Goal: Task Accomplishment & Management: Manage account settings

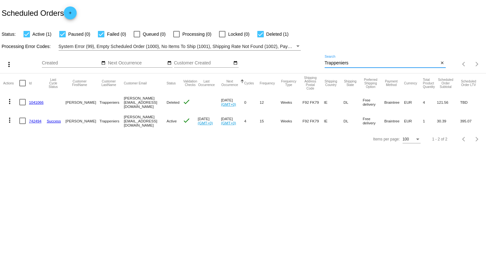
drag, startPoint x: 353, startPoint y: 61, endPoint x: 295, endPoint y: 62, distance: 58.0
click at [298, 64] on div "more_vert Oct Jan Feb Mar [DATE]" at bounding box center [243, 62] width 486 height 23
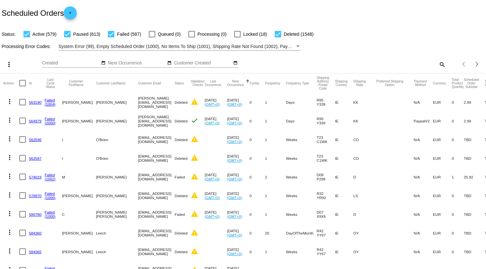
click at [438, 64] on mat-icon "search" at bounding box center [442, 64] width 8 height 10
click at [334, 63] on input "Search" at bounding box center [385, 63] width 121 height 5
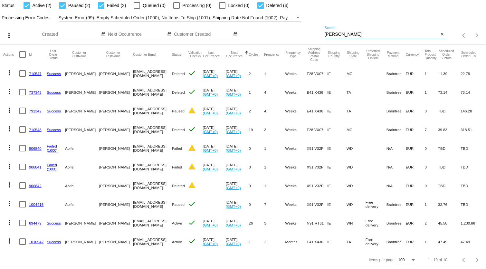
scroll to position [33, 0]
type input "[PERSON_NAME]"
click at [34, 240] on link "1010942" at bounding box center [36, 242] width 15 height 4
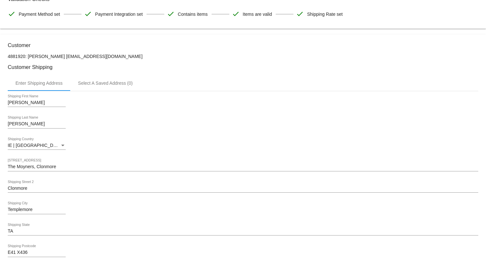
scroll to position [190, 0]
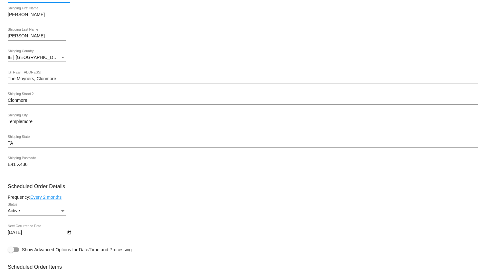
click at [53, 199] on link "Every 2 months" at bounding box center [45, 197] width 31 height 5
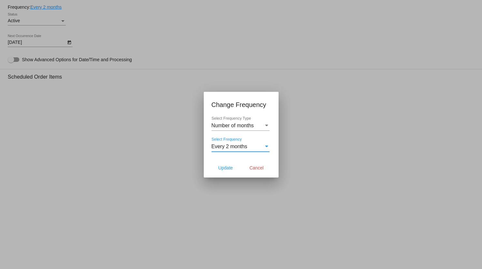
click at [268, 147] on div "Select Frequency" at bounding box center [266, 147] width 3 height 2
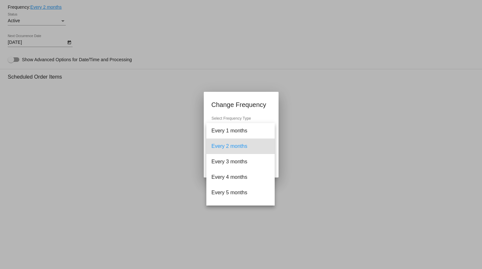
click at [268, 147] on mat-option "Every 2 months" at bounding box center [240, 146] width 68 height 15
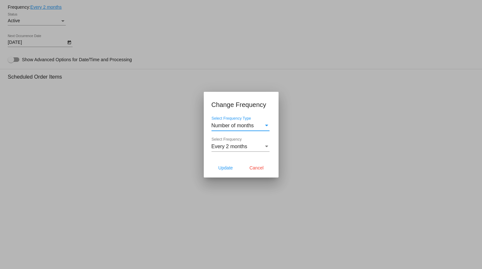
click at [268, 125] on div "Select Frequency Type" at bounding box center [266, 126] width 3 height 2
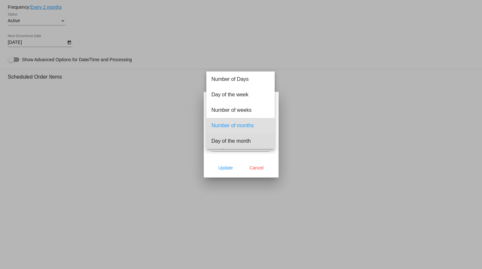
click at [243, 142] on span "Day of the month" at bounding box center [240, 140] width 58 height 15
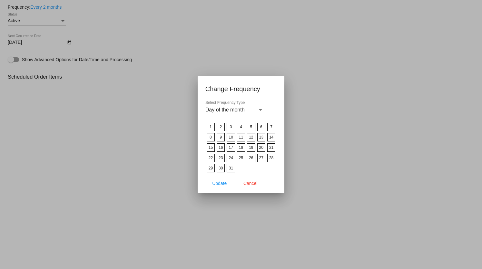
click at [212, 128] on label "1" at bounding box center [211, 127] width 8 height 8
click at [0, 0] on input "1" at bounding box center [0, 0] width 0 height 0
click at [220, 182] on span "Update" at bounding box center [219, 183] width 15 height 5
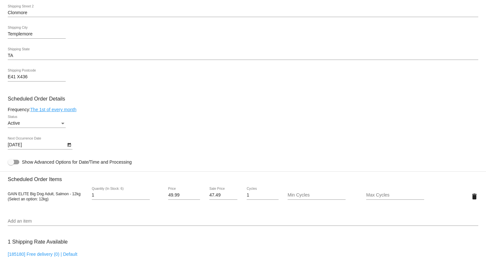
scroll to position [337, 0]
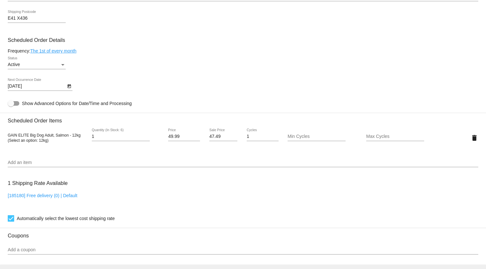
click at [62, 51] on link "The 1st of every month" at bounding box center [53, 50] width 46 height 5
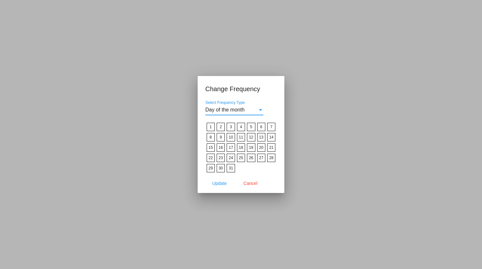
click at [261, 109] on div "Select Frequency Type" at bounding box center [261, 110] width 6 height 6
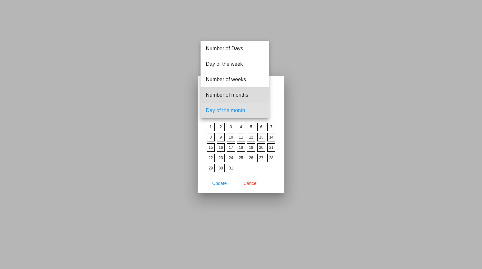
click at [242, 95] on span "Number of months" at bounding box center [235, 94] width 58 height 15
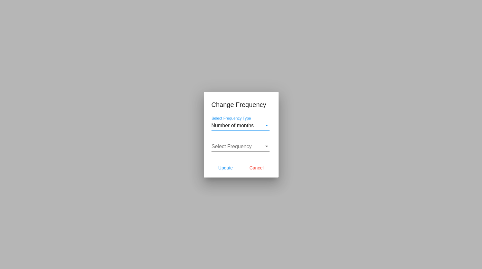
click at [268, 146] on div "Select Frequency" at bounding box center [267, 147] width 6 height 6
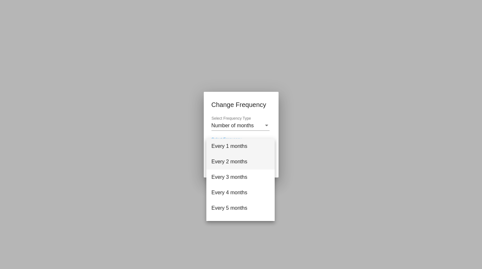
click at [234, 161] on span "Every 2 months" at bounding box center [240, 161] width 58 height 15
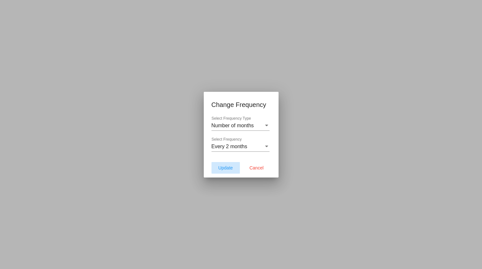
click at [229, 168] on span "Update" at bounding box center [225, 167] width 15 height 5
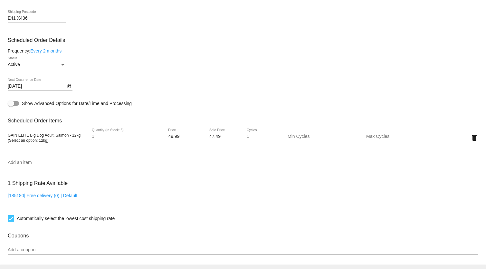
click at [54, 51] on link "Every 2 months" at bounding box center [45, 50] width 31 height 5
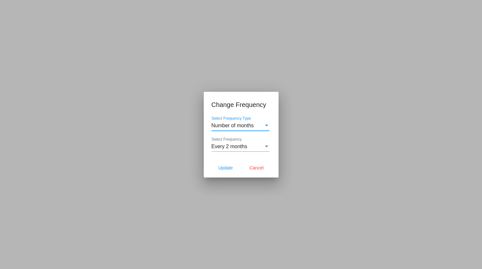
click at [267, 127] on div "Select Frequency Type" at bounding box center [267, 126] width 6 height 6
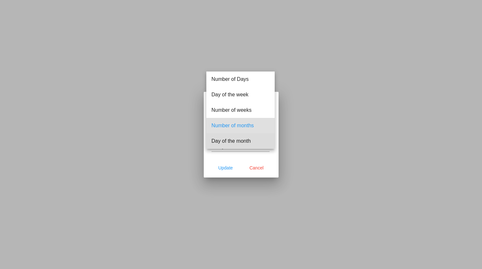
click at [229, 139] on span "Day of the month" at bounding box center [240, 140] width 58 height 15
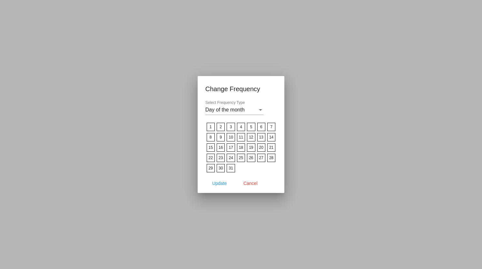
click at [209, 128] on label "1" at bounding box center [211, 127] width 8 height 8
click at [0, 0] on input "1" at bounding box center [0, 0] width 0 height 0
click at [221, 185] on span "Update" at bounding box center [219, 183] width 15 height 5
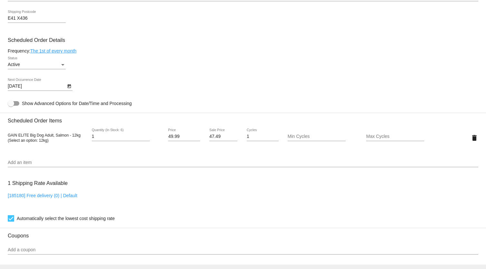
click at [67, 52] on link "The 1st of every month" at bounding box center [53, 50] width 46 height 5
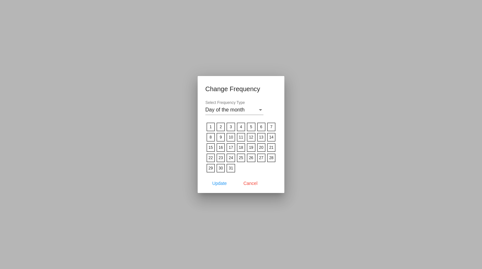
click at [219, 128] on label "2" at bounding box center [221, 127] width 8 height 8
click at [0, 0] on input "2" at bounding box center [0, 0] width 0 height 0
click at [220, 182] on span "Update" at bounding box center [219, 183] width 15 height 5
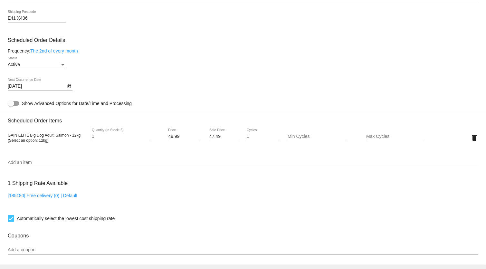
type input "[DATE]"
click at [63, 52] on link "The 2nd of every month" at bounding box center [54, 50] width 48 height 5
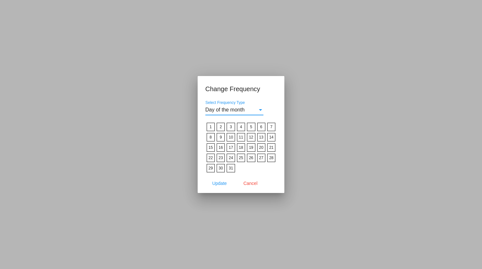
click at [261, 111] on div "Select Frequency Type" at bounding box center [260, 110] width 3 height 2
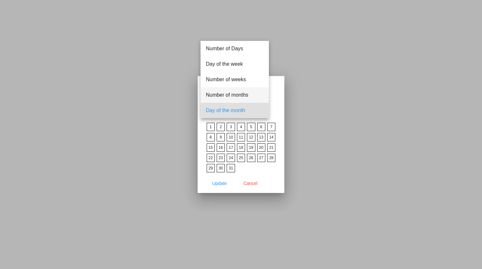
click at [241, 95] on span "Number of months" at bounding box center [235, 94] width 58 height 15
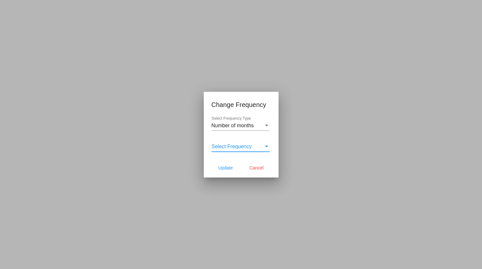
click at [252, 147] on div "Select Frequency" at bounding box center [237, 147] width 52 height 6
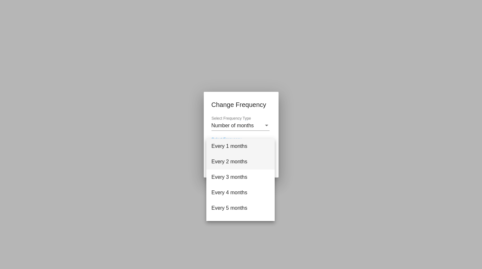
click at [234, 161] on span "Every 2 months" at bounding box center [240, 161] width 58 height 15
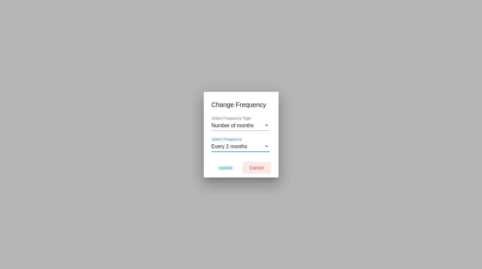
click at [251, 168] on span "Cancel" at bounding box center [257, 167] width 14 height 5
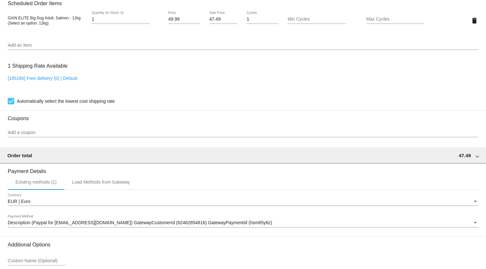
scroll to position [513, 0]
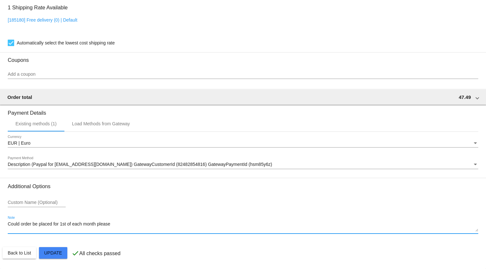
drag, startPoint x: 113, startPoint y: 223, endPoint x: 6, endPoint y: 225, distance: 107.0
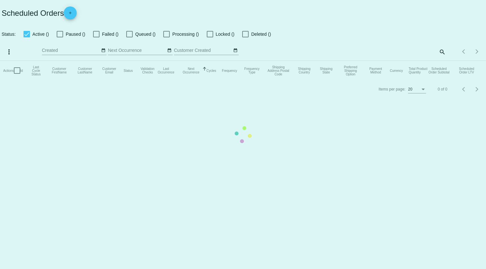
checkbox input "true"
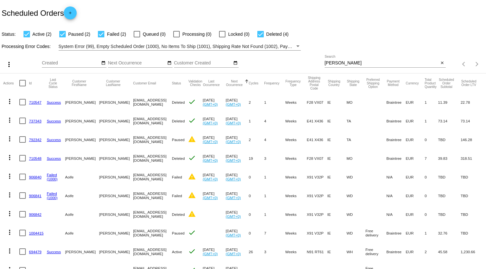
scroll to position [33, 0]
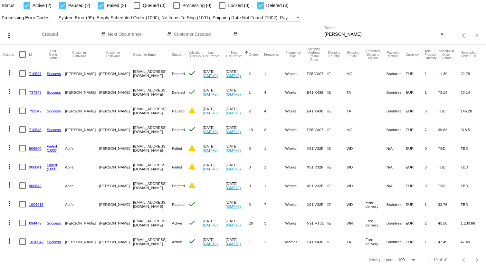
click at [34, 240] on link "1010942" at bounding box center [36, 242] width 15 height 4
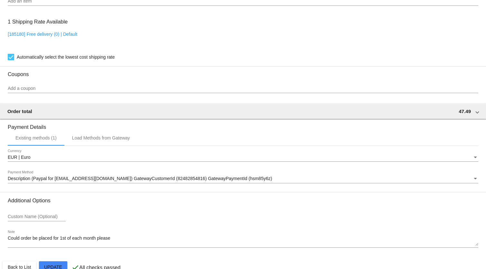
scroll to position [513, 0]
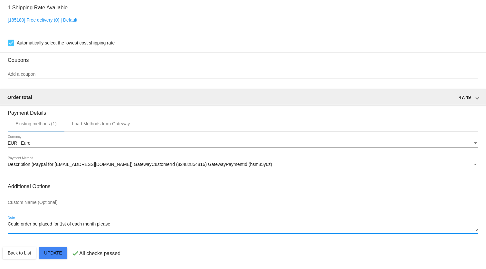
drag, startPoint x: 123, startPoint y: 223, endPoint x: -17, endPoint y: 216, distance: 140.1
click at [0, 216] on html "arrow_back Scheduled Order #1010942 Active more_vert Last Processing Cycle ID: …" at bounding box center [243, 134] width 486 height 269
